Goal: Transaction & Acquisition: Download file/media

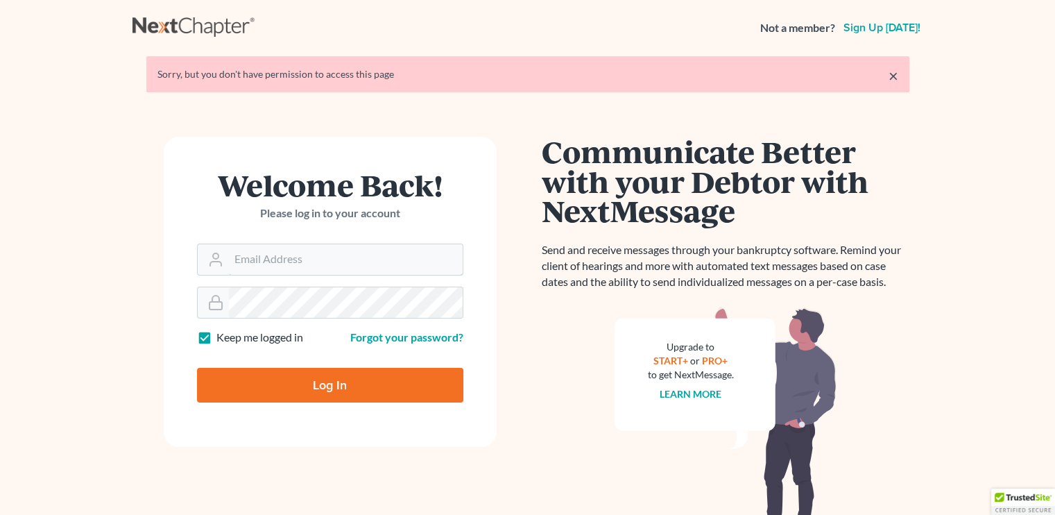
type input "[EMAIL_ADDRESS][DOMAIN_NAME]"
click at [292, 382] on input "Log In" at bounding box center [330, 385] width 266 height 35
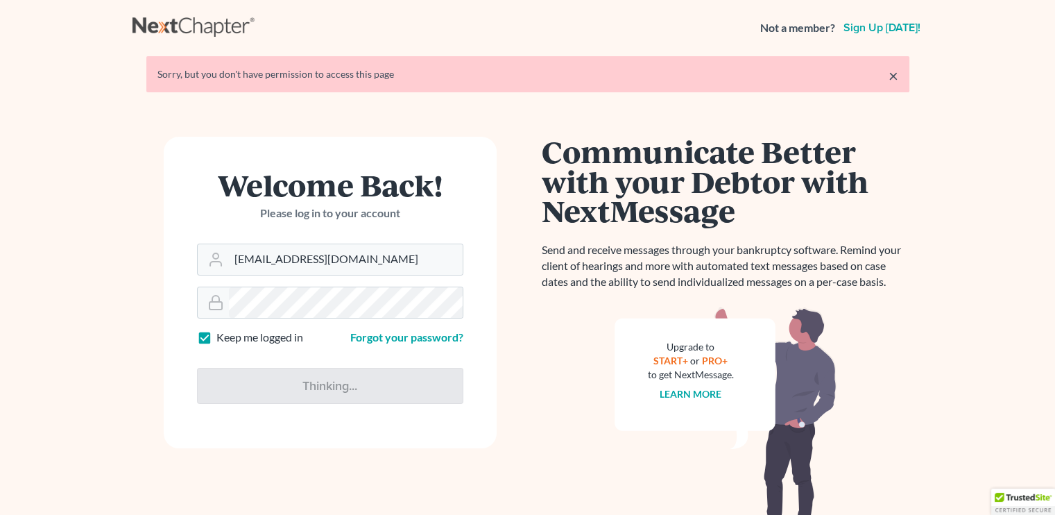
type input "Thinking..."
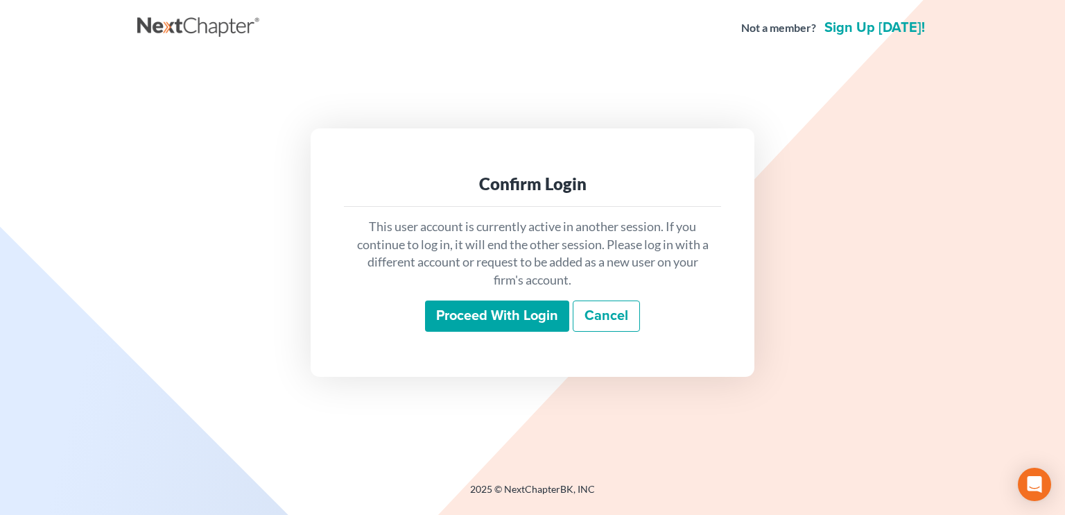
click at [535, 307] on input "Proceed with login" at bounding box center [497, 316] width 144 height 32
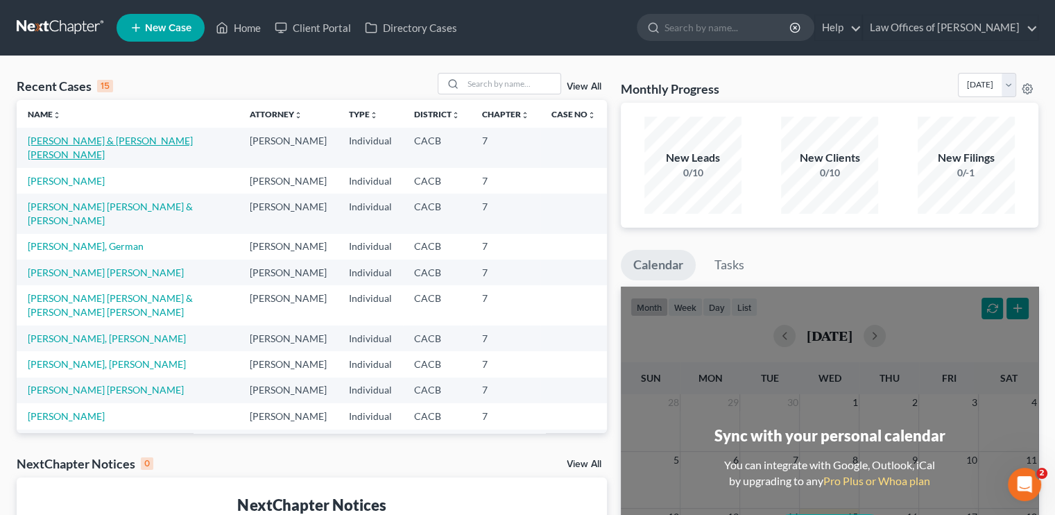
click at [86, 139] on link "[PERSON_NAME] & [PERSON_NAME] [PERSON_NAME]" at bounding box center [110, 148] width 165 height 26
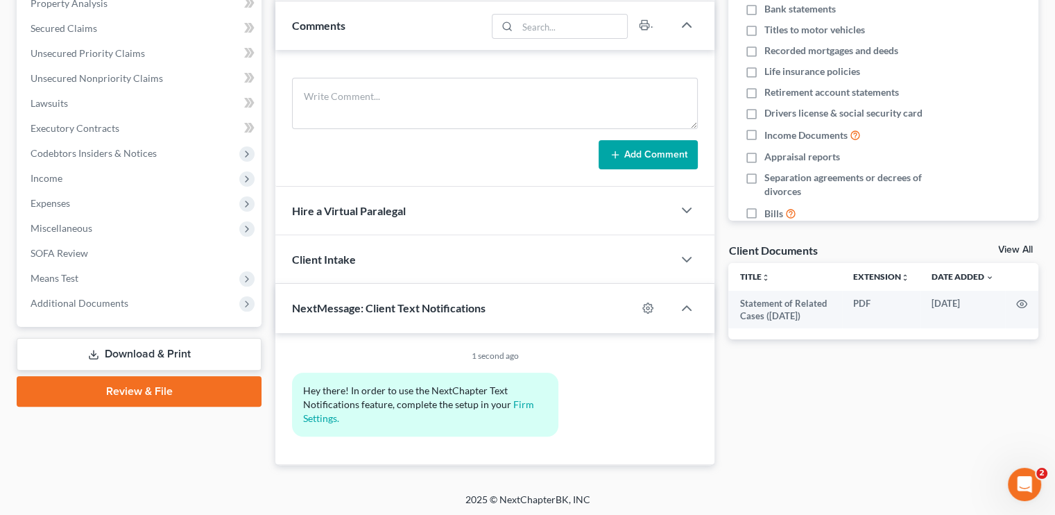
click at [190, 347] on link "Download & Print" at bounding box center [139, 354] width 245 height 33
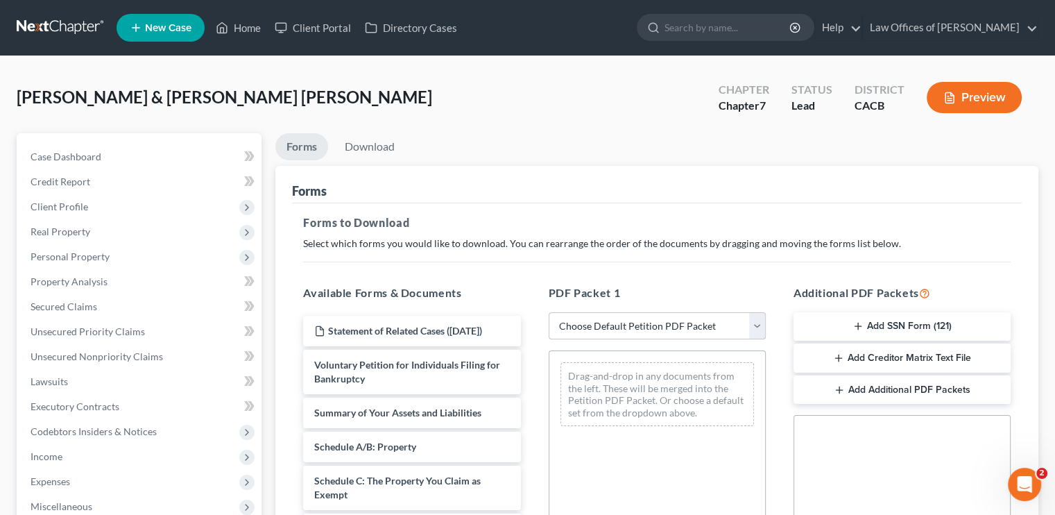
click at [714, 326] on select "Choose Default Petition PDF Packet Complete Bankruptcy Petition (all forms and …" at bounding box center [657, 326] width 217 height 28
select select "5"
click at [549, 312] on select "Choose Default Petition PDF Packet Complete Bankruptcy Petition (all forms and …" at bounding box center [657, 326] width 217 height 28
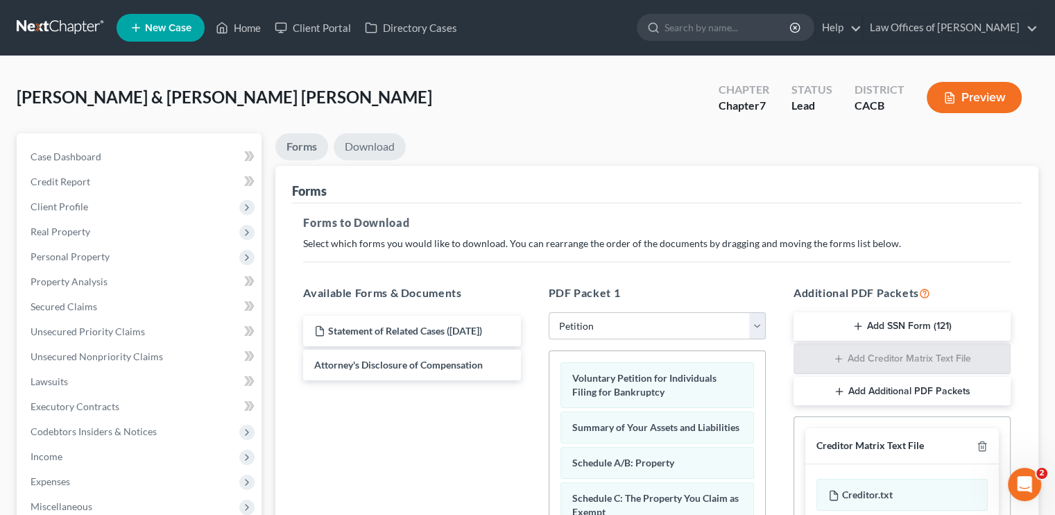
click at [362, 146] on link "Download" at bounding box center [370, 146] width 72 height 27
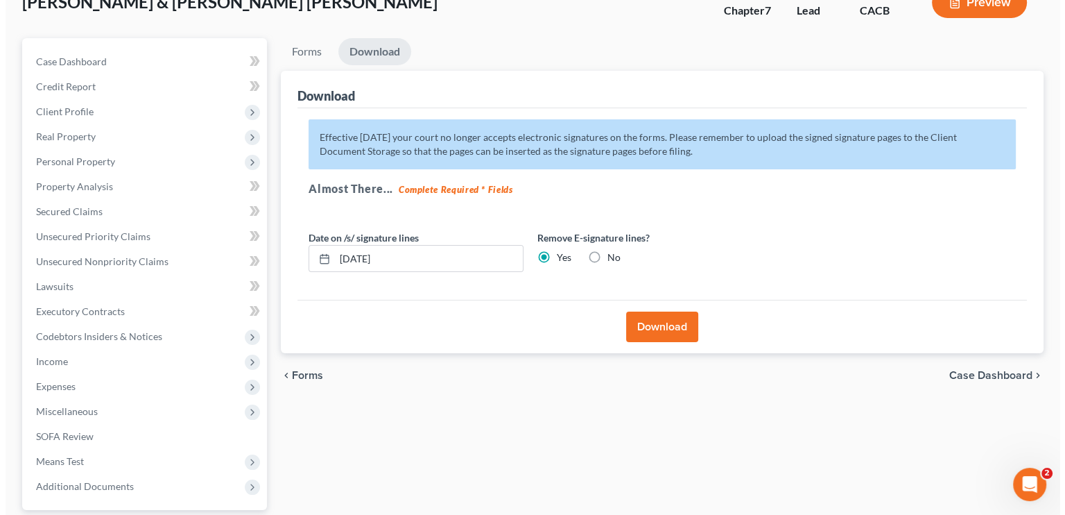
scroll to position [221, 0]
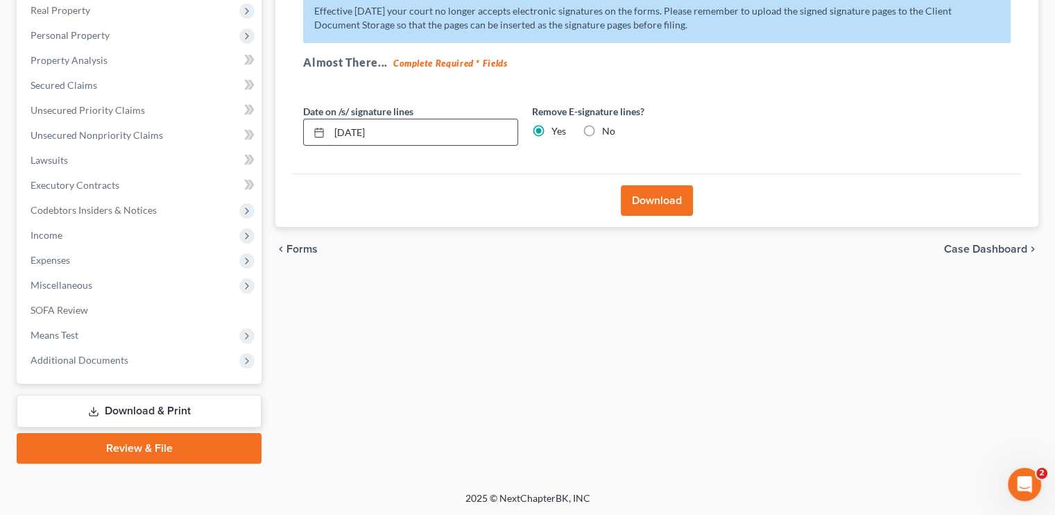
click at [349, 132] on input "[DATE]" at bounding box center [423, 132] width 188 height 26
click at [648, 198] on button "Download" at bounding box center [657, 200] width 72 height 31
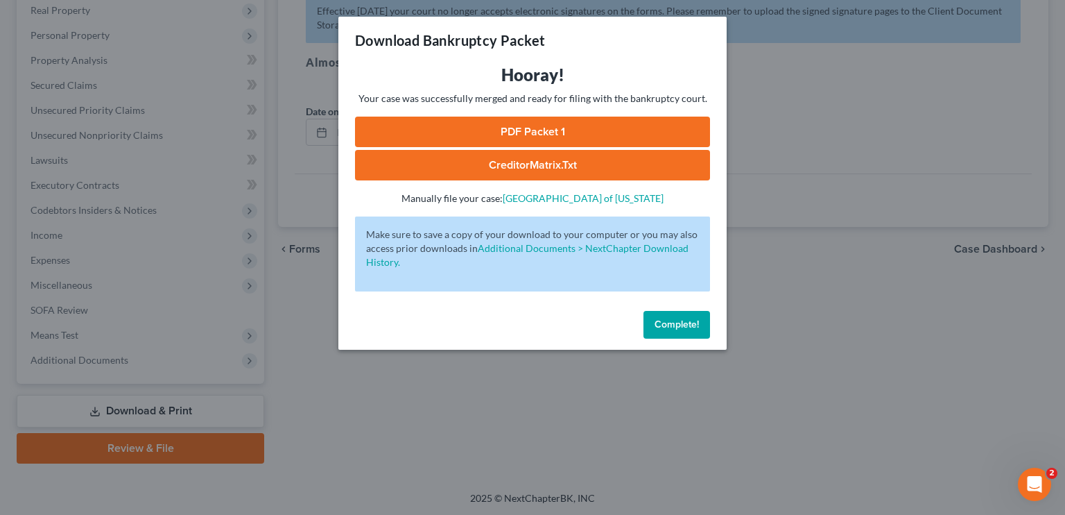
click at [506, 119] on link "PDF Packet 1" at bounding box center [532, 131] width 355 height 31
